Goal: Information Seeking & Learning: Find specific page/section

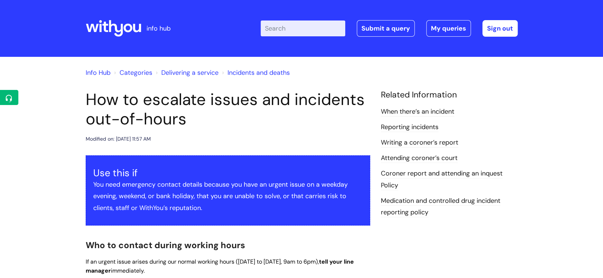
click at [134, 32] on icon at bounding box center [113, 28] width 55 height 17
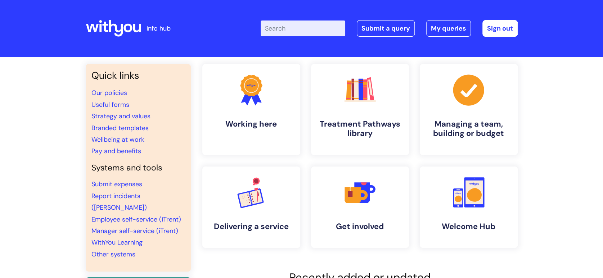
scroll to position [200, 0]
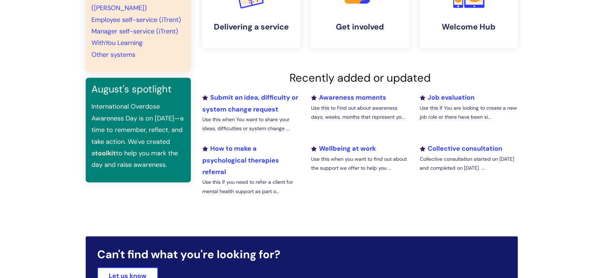
click at [109, 149] on link "toolkit" at bounding box center [105, 153] width 21 height 9
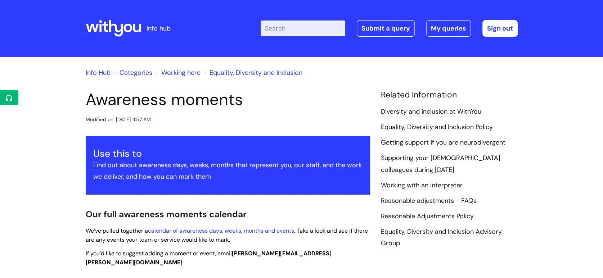
click at [128, 31] on icon at bounding box center [128, 28] width 9 height 9
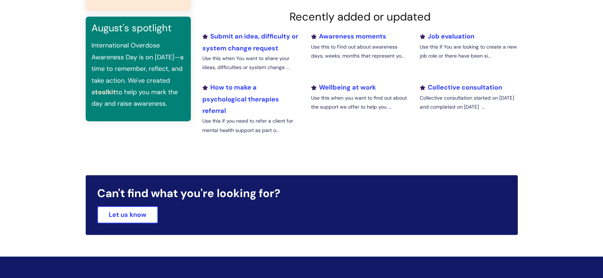
scroll to position [177, 0]
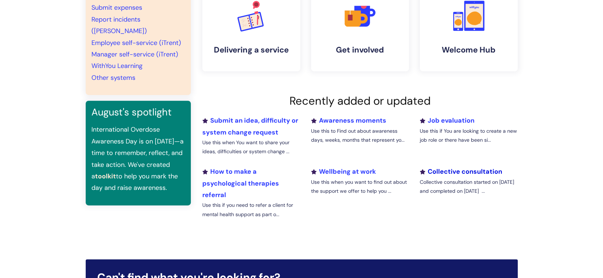
click at [447, 170] on link "Collective consultation" at bounding box center [461, 171] width 82 height 9
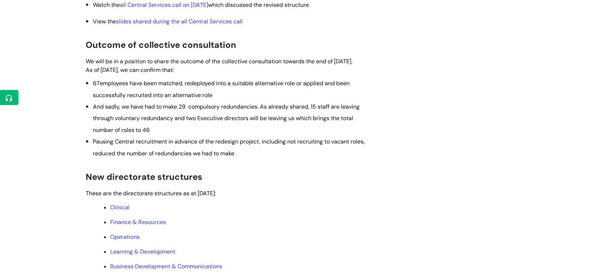
scroll to position [320, 0]
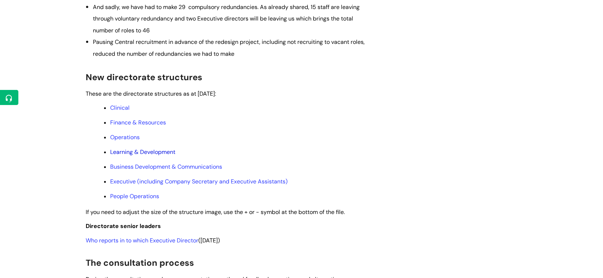
click at [144, 156] on link "Learning & Development" at bounding box center [142, 152] width 65 height 8
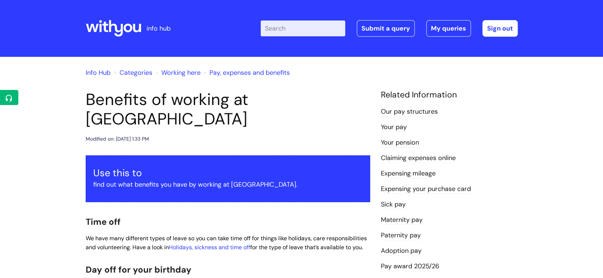
click at [95, 33] on icon at bounding box center [113, 28] width 55 height 17
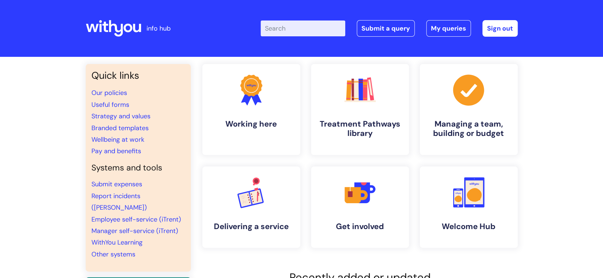
click at [306, 29] on input "Enter your search term here..." at bounding box center [303, 29] width 85 height 16
type input "job vacancies"
click button "Search" at bounding box center [0, 0] width 0 height 0
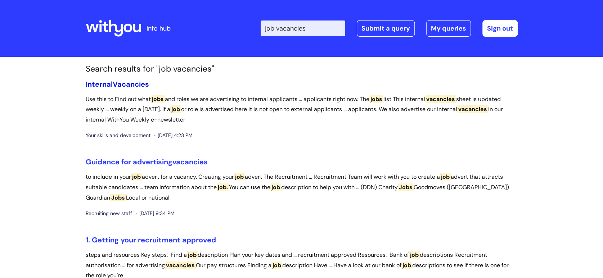
click at [131, 85] on span "Vacancies" at bounding box center [131, 84] width 36 height 9
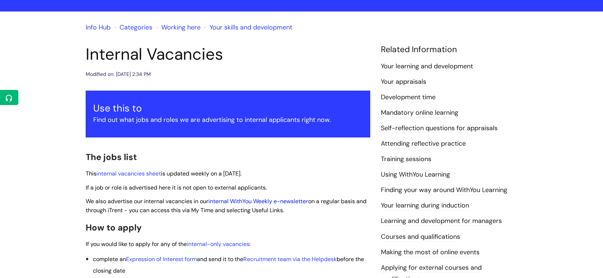
scroll to position [80, 0]
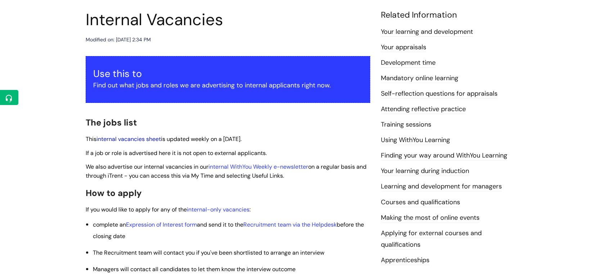
click at [140, 139] on link "internal vacancies sheet" at bounding box center [129, 139] width 64 height 8
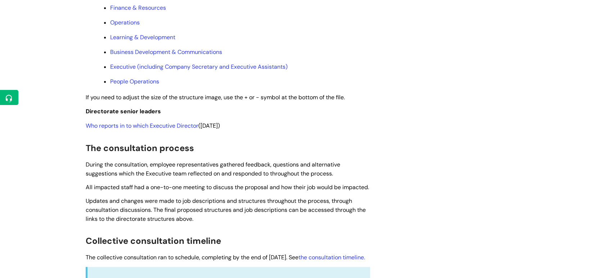
scroll to position [440, 0]
